Goal: Book appointment/travel/reservation

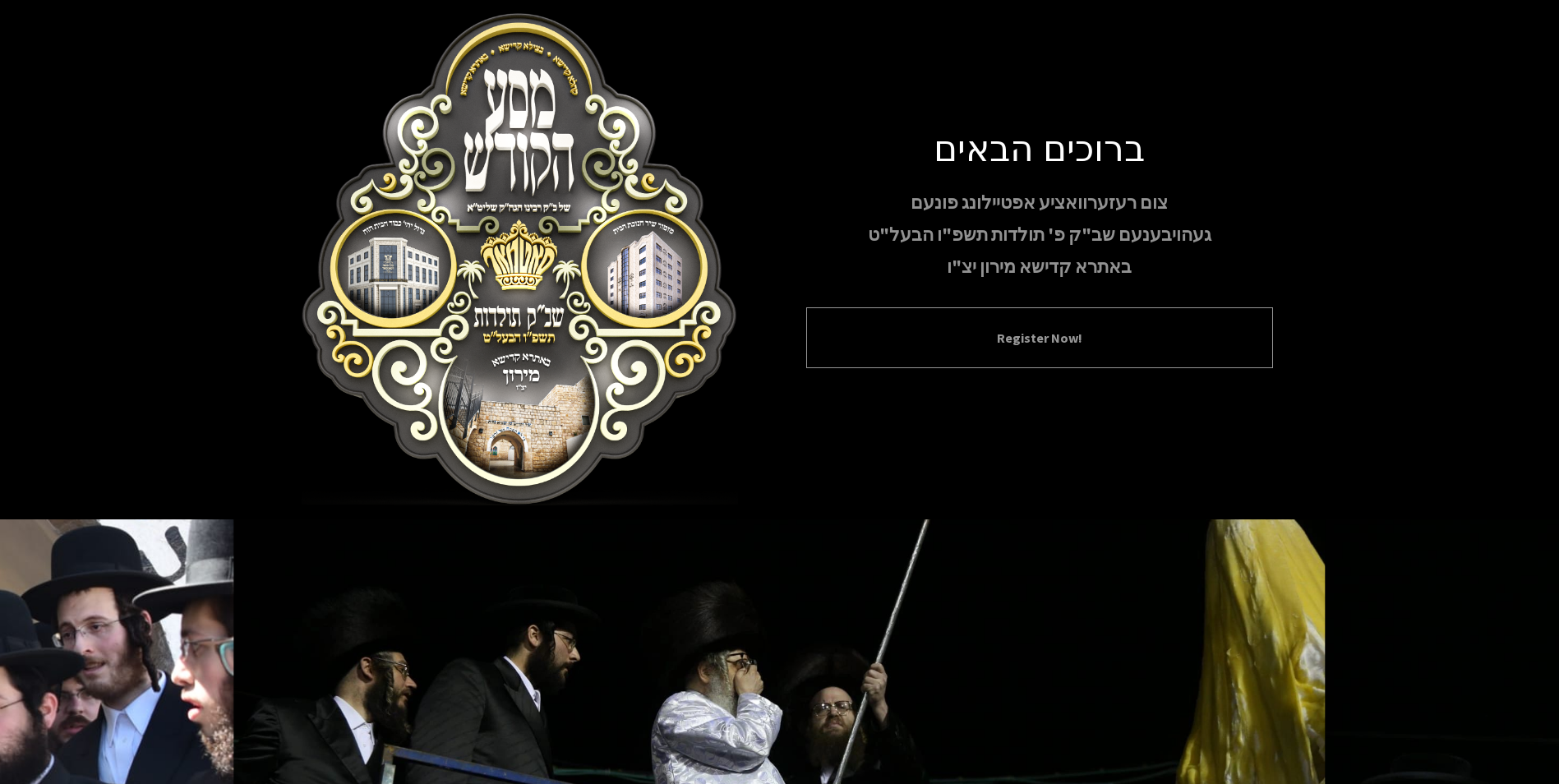
click at [900, 356] on div "Register Now!" at bounding box center [1039, 337] width 467 height 61
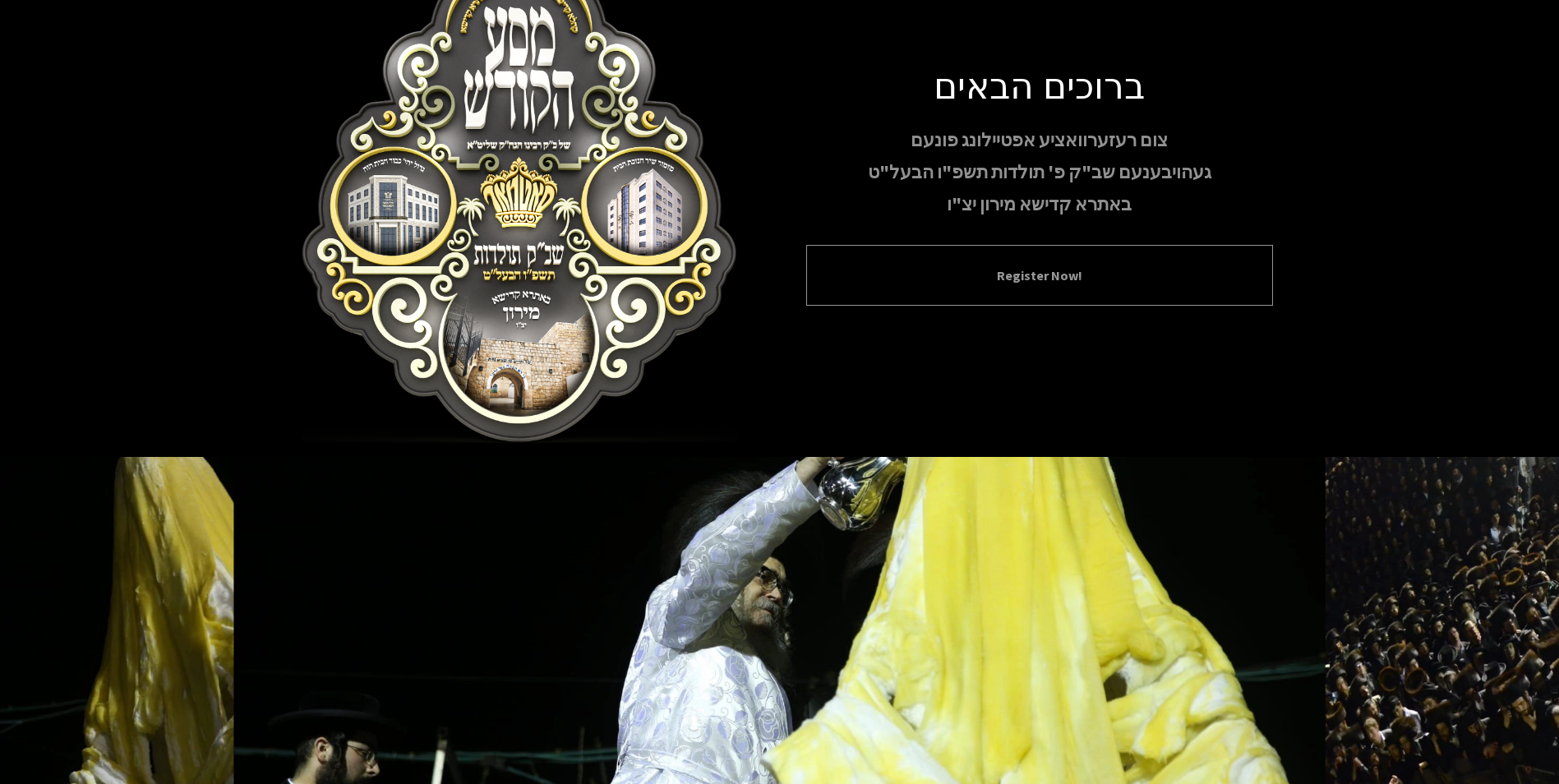
scroll to position [134, 0]
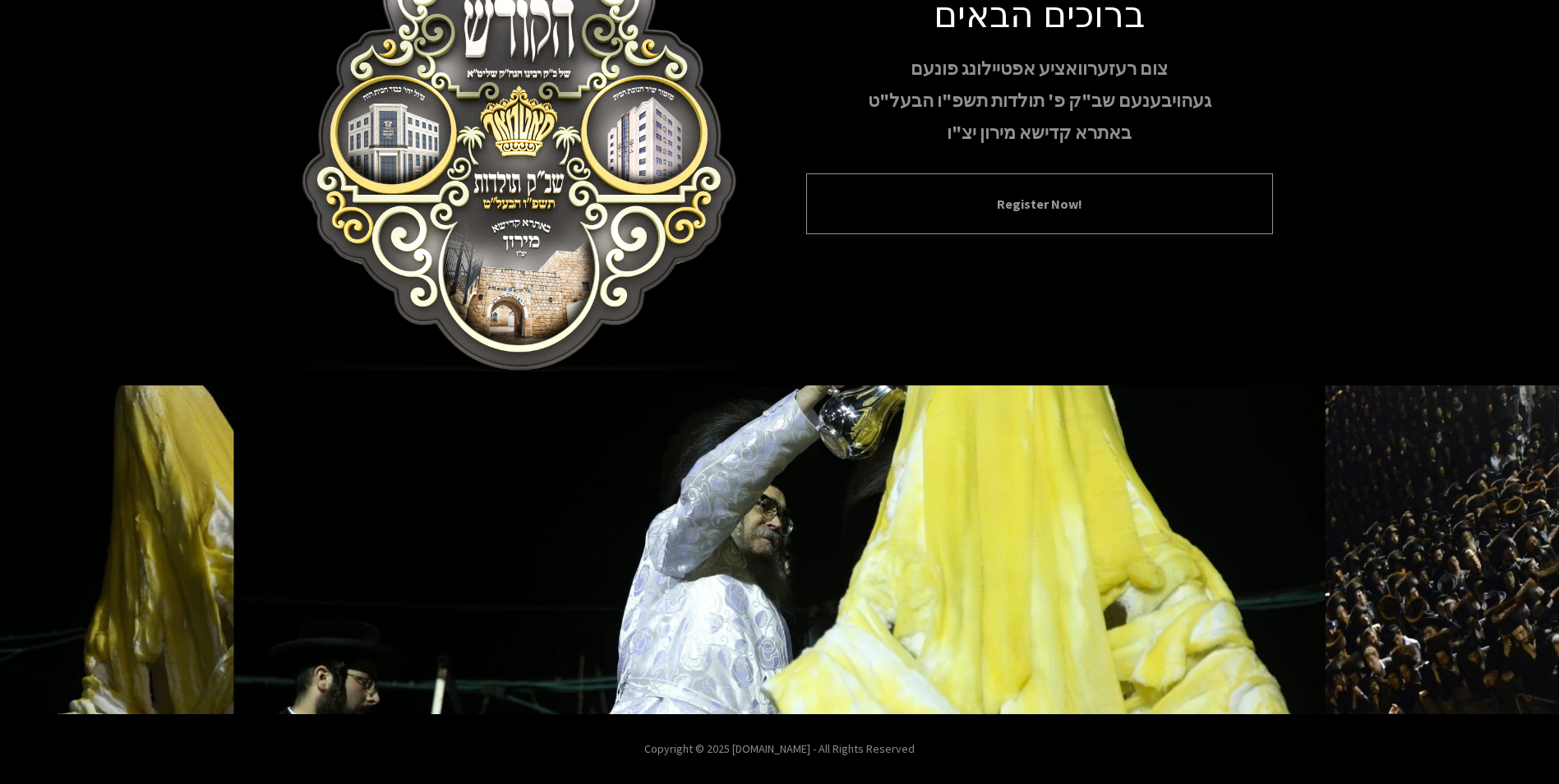
click at [1031, 212] on button "Register Now!" at bounding box center [1040, 204] width 426 height 20
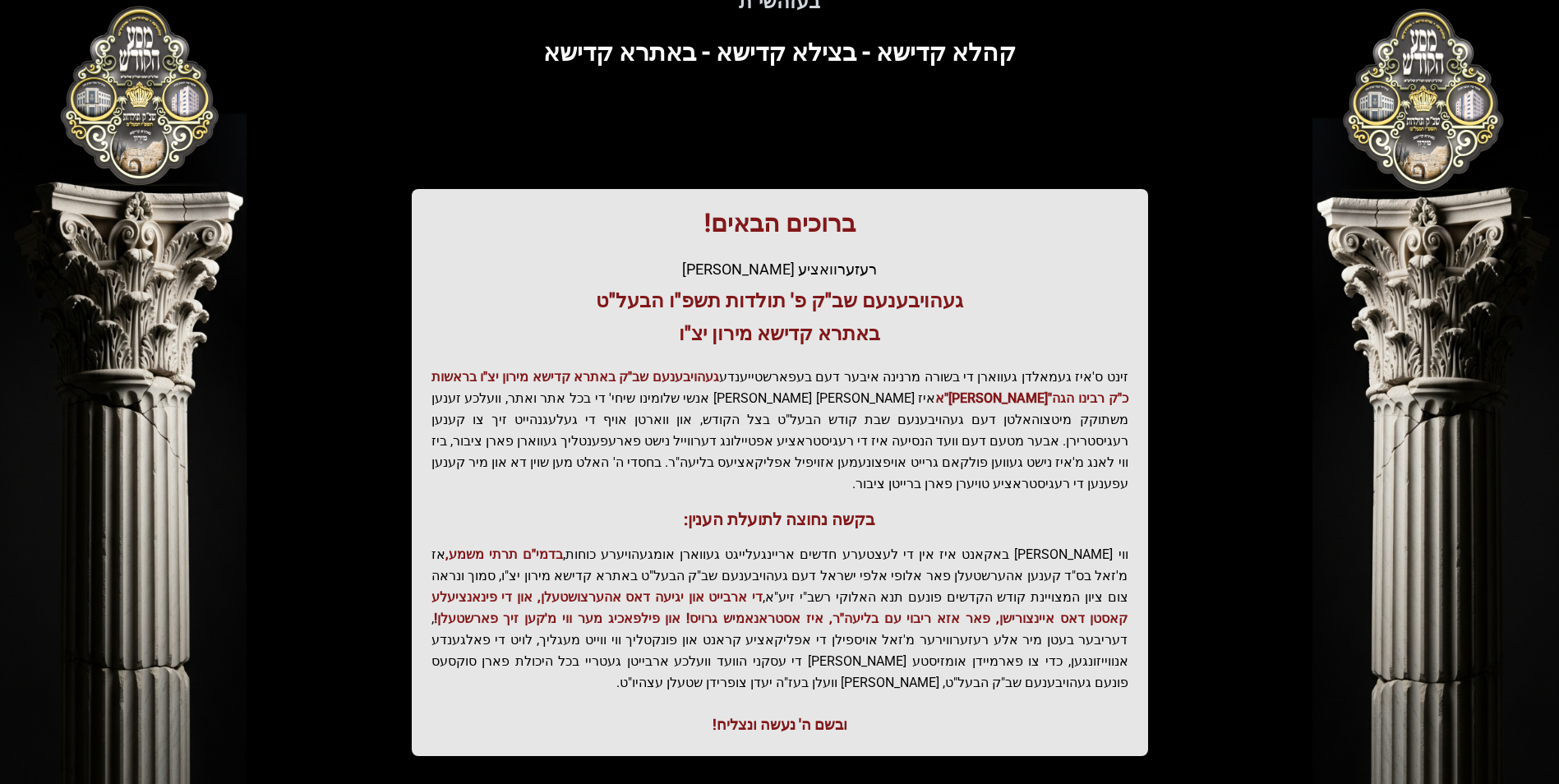
scroll to position [167, 0]
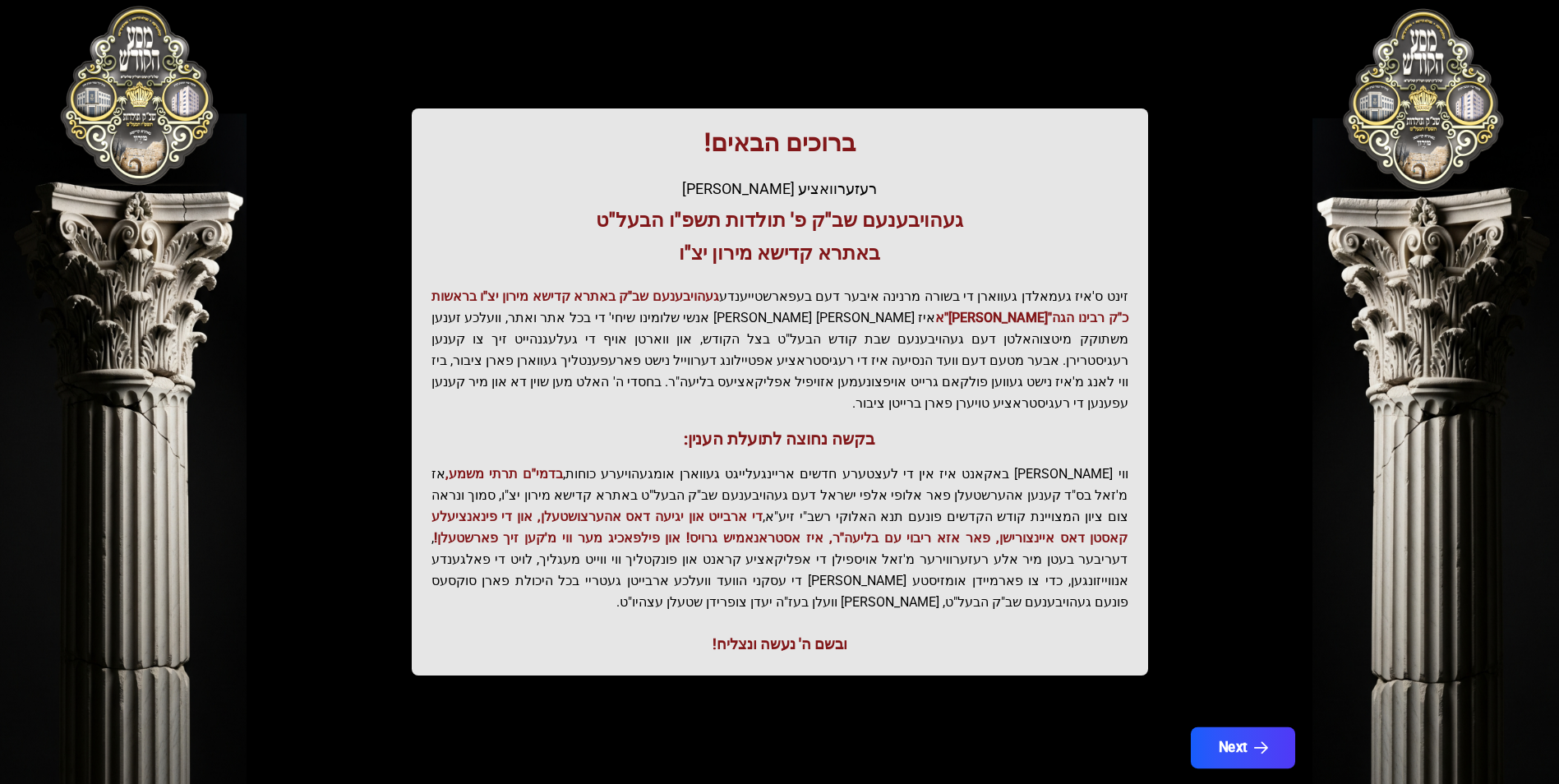
click at [1238, 728] on button "Next" at bounding box center [1242, 748] width 105 height 41
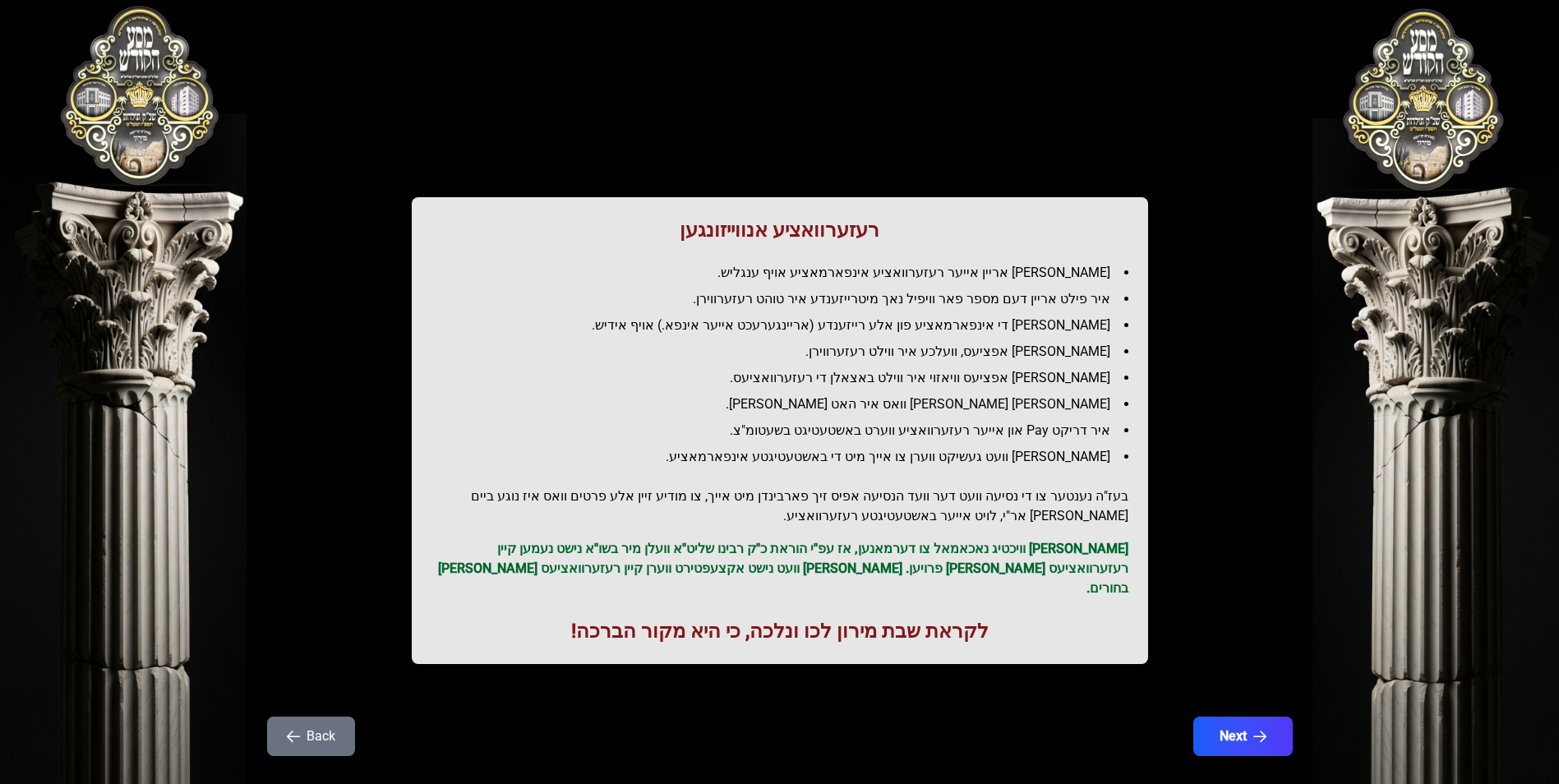
click at [1261, 695] on div "רעזערוואציע אנווייזונגען איר לייגט אריין אייער רעזערוואציע אינפארמאציע אויף ענג…" at bounding box center [780, 407] width 1051 height 737
click at [1264, 729] on icon "button" at bounding box center [1260, 736] width 14 height 14
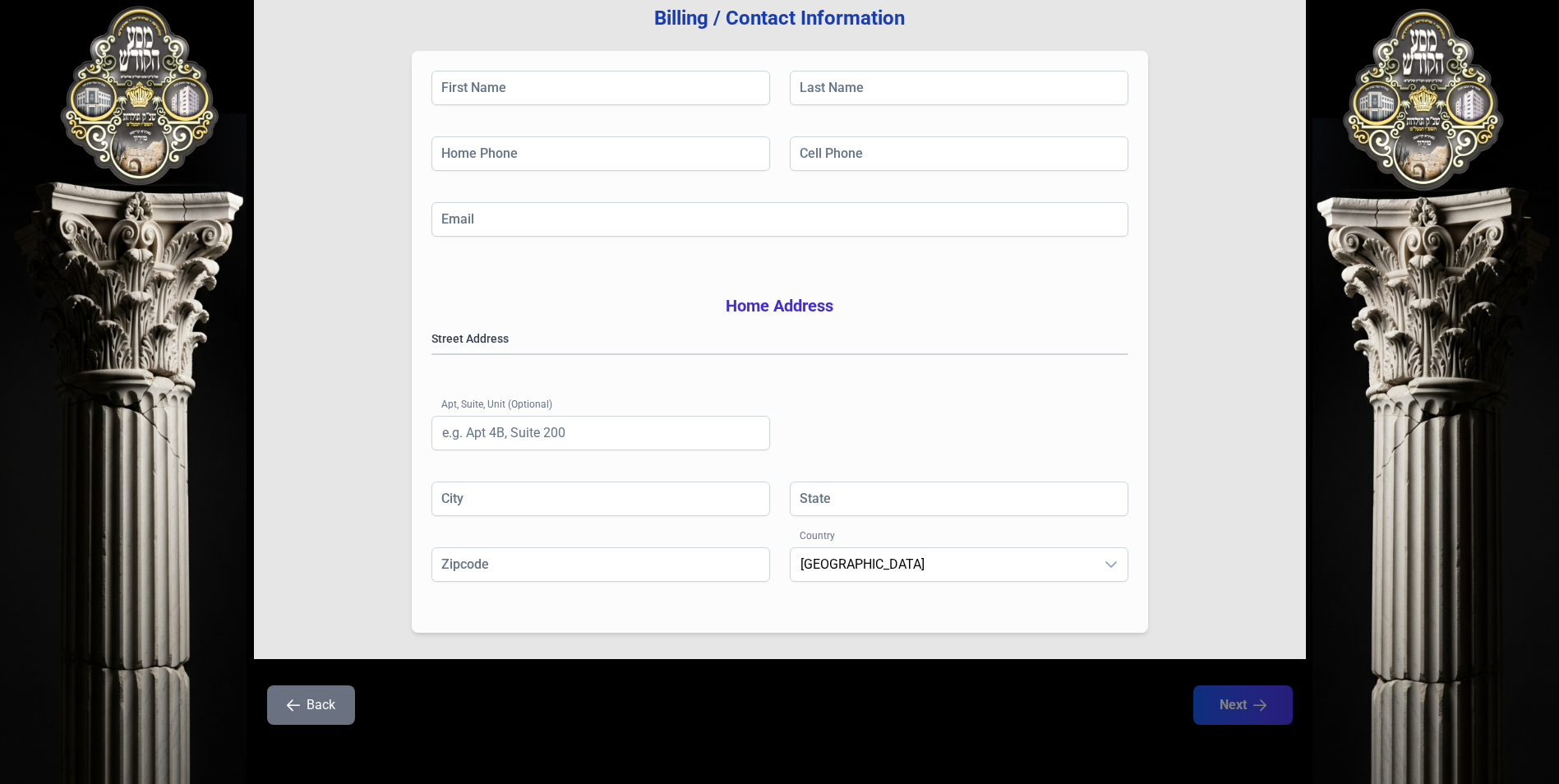
scroll to position [234, 0]
click at [311, 713] on button "Back" at bounding box center [311, 704] width 88 height 39
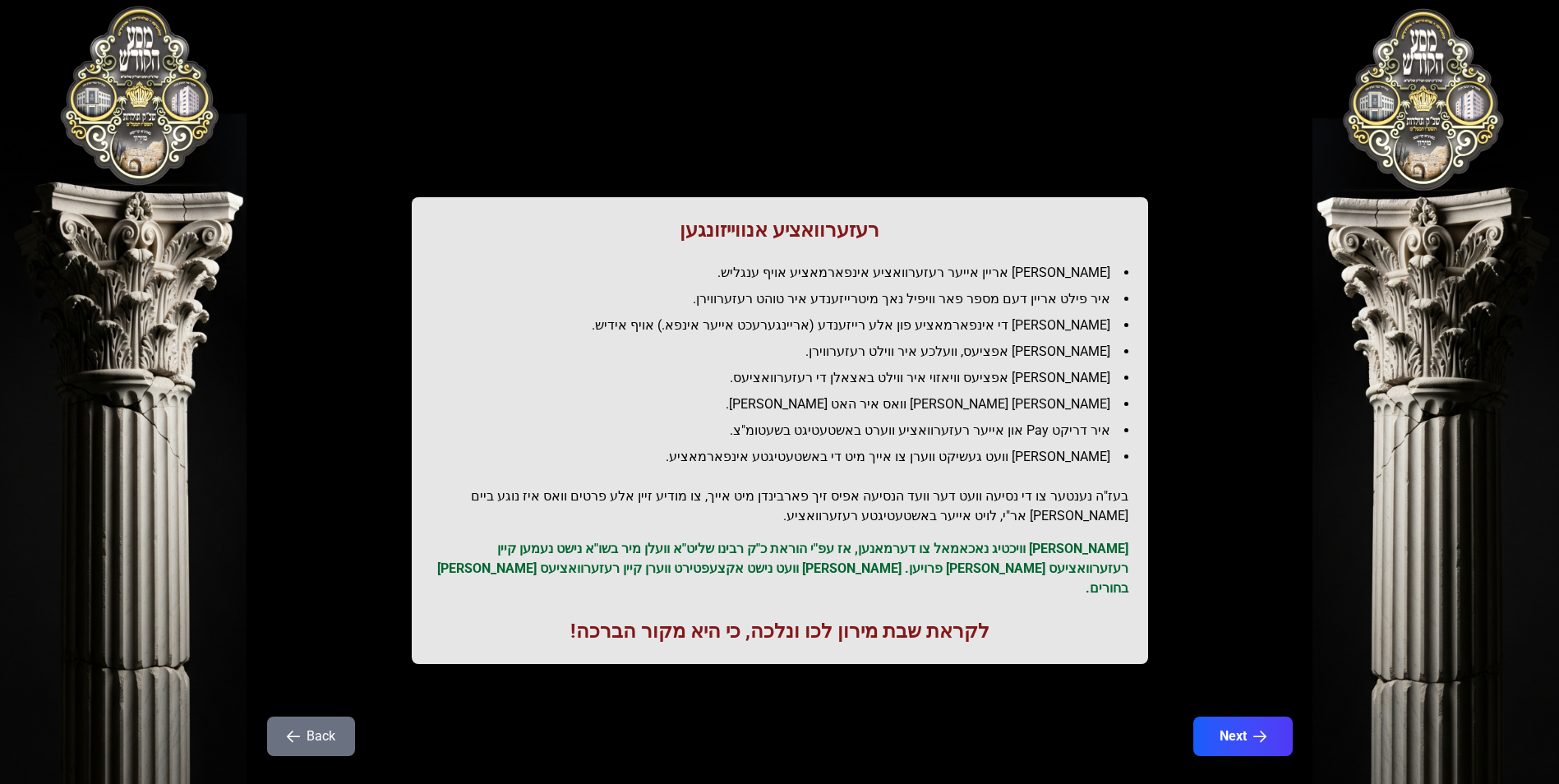
click at [315, 717] on button "Back" at bounding box center [311, 736] width 88 height 39
